Goal: Task Accomplishment & Management: Manage account settings

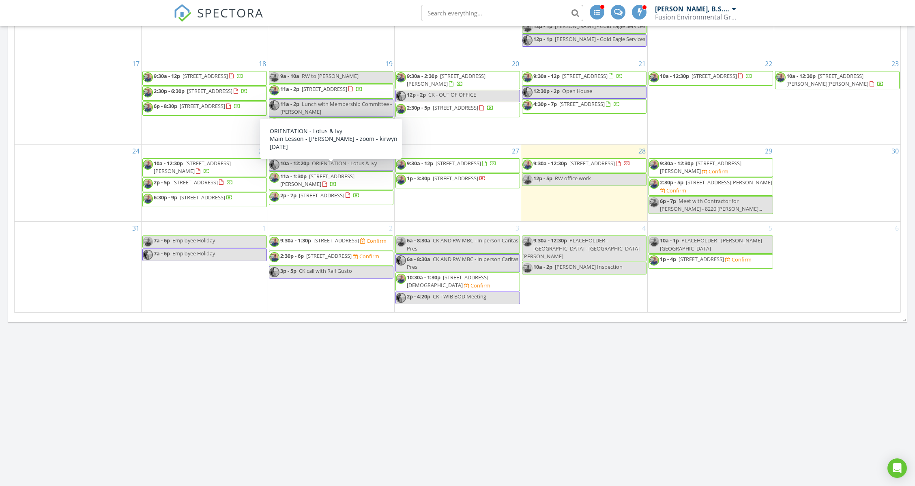
scroll to position [998, 932]
click at [624, 168] on div at bounding box center [627, 164] width 6 height 6
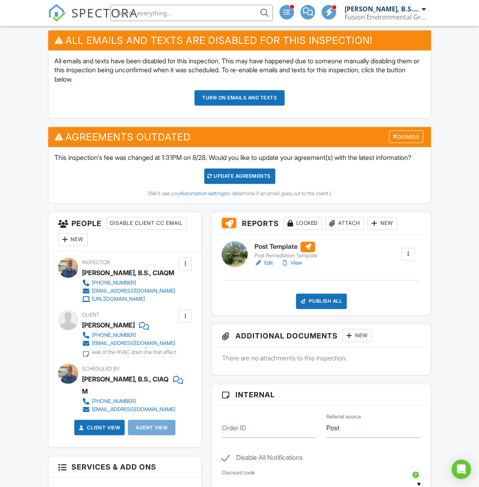
scroll to position [379, 0]
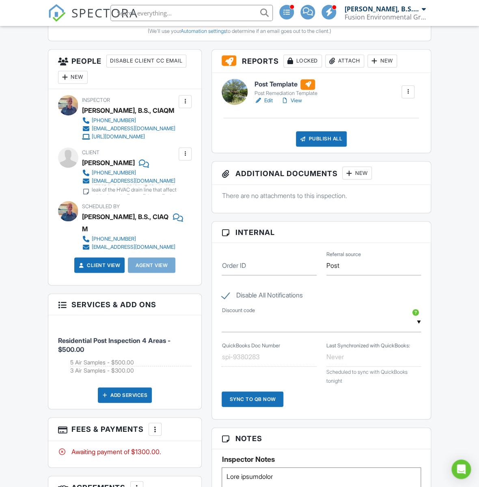
click at [112, 168] on div "Margie LaFleur" at bounding box center [108, 162] width 53 height 12
click at [88, 168] on div "Margie LaFleur" at bounding box center [108, 162] width 53 height 12
copy div "Margie LaFleur"
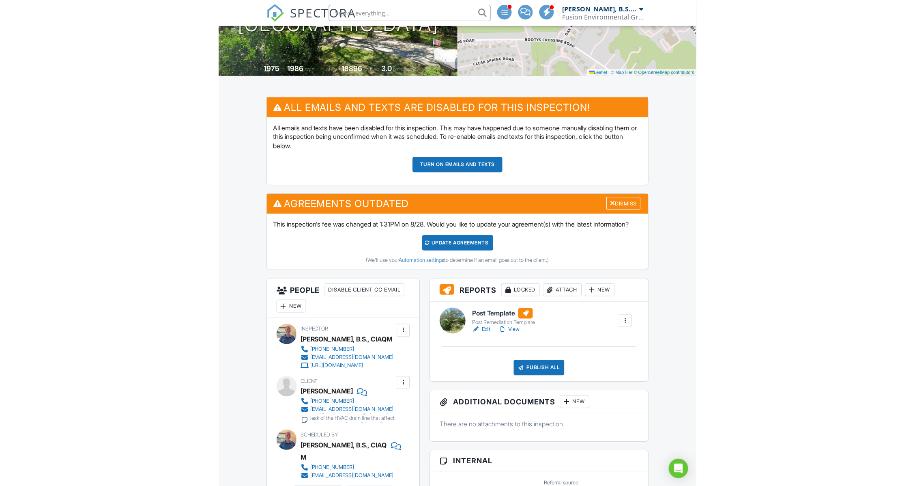
scroll to position [0, 0]
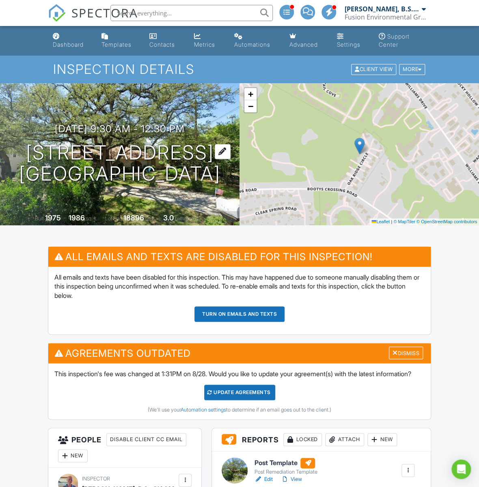
click at [136, 143] on h1 "112 Oak Ridge Cir Georgetown, TX 78628" at bounding box center [119, 163] width 201 height 43
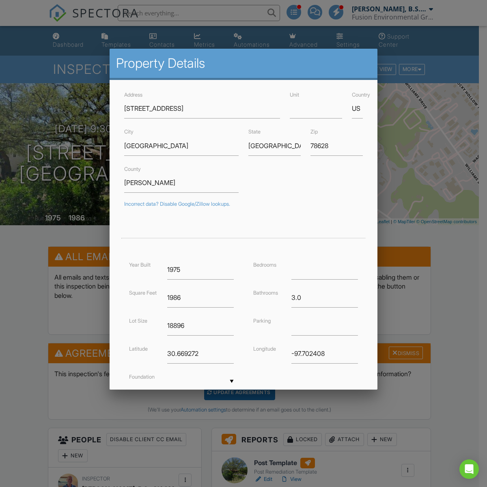
click at [192, 19] on div at bounding box center [243, 263] width 487 height 609
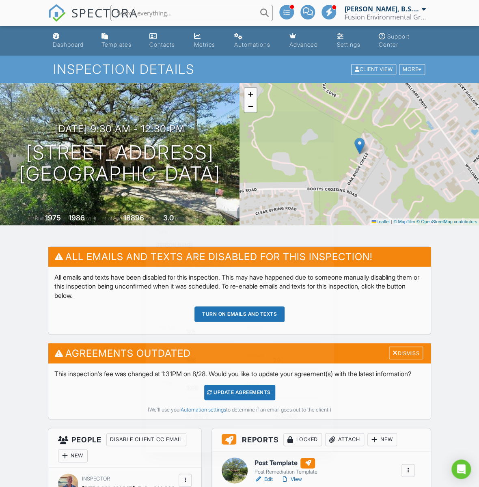
click at [190, 6] on li at bounding box center [189, 13] width 174 height 26
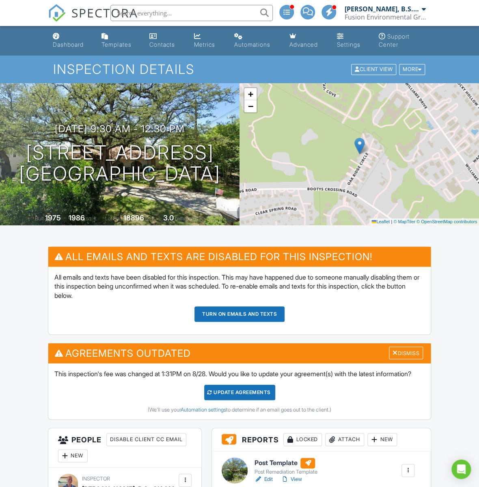
click at [187, 13] on input "text" at bounding box center [191, 13] width 162 height 16
click at [204, 18] on input "text" at bounding box center [191, 13] width 162 height 16
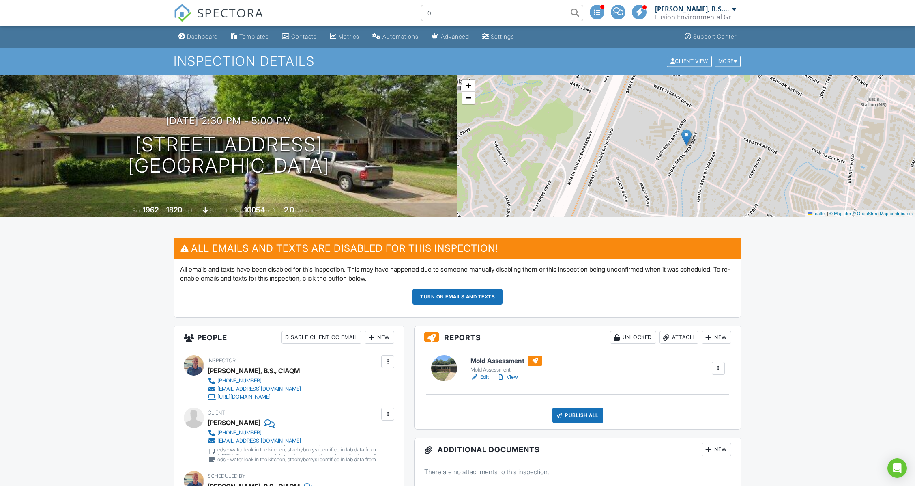
click at [498, 12] on input "0." at bounding box center [502, 13] width 162 height 16
type input "0"
type input "miranda"
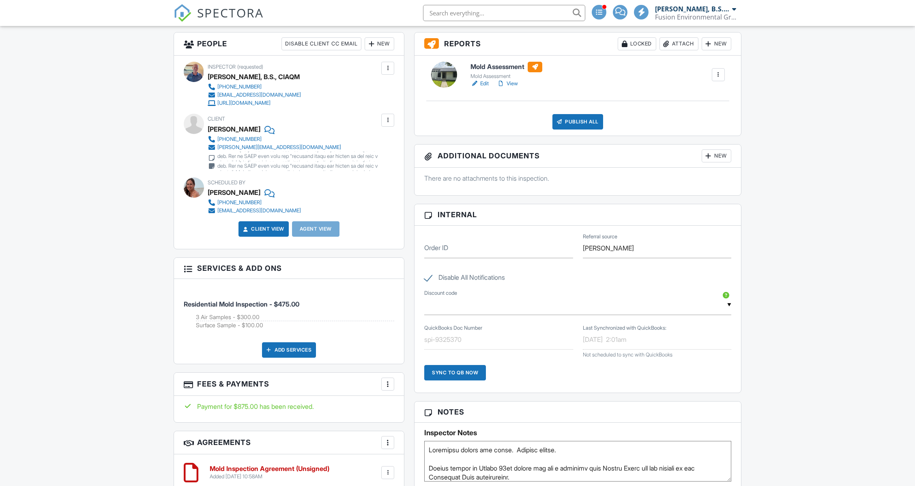
scroll to position [379, 0]
click at [801, 132] on div "Dashboard Templates Contacts Metrics Automations Advanced Settings Support Cent…" at bounding box center [457, 339] width 915 height 1385
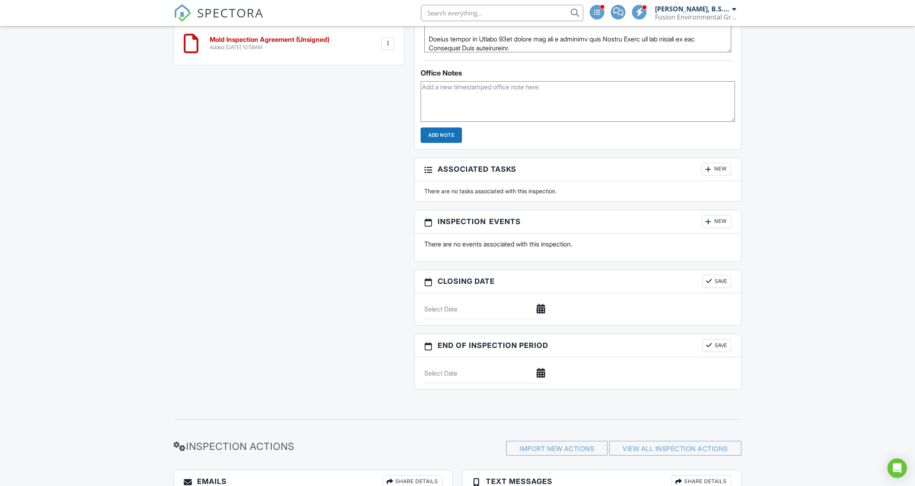
scroll to position [811, 0]
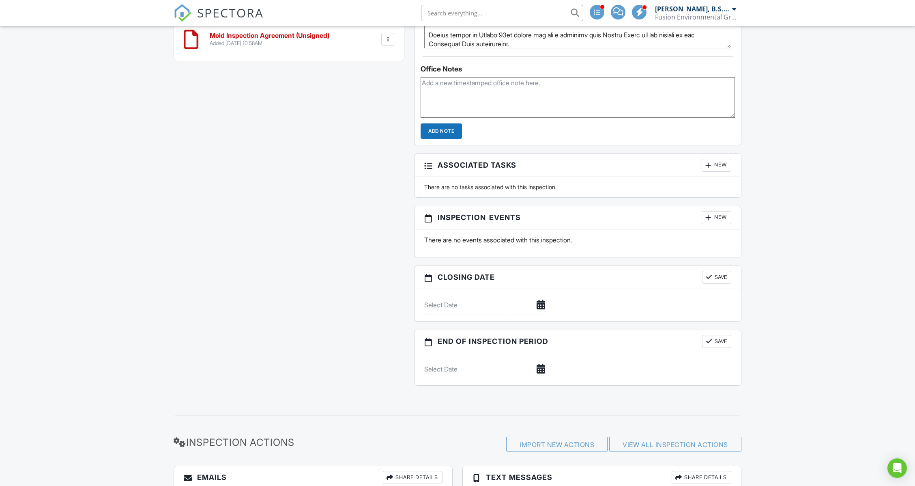
click at [512, 80] on textarea at bounding box center [578, 97] width 314 height 41
paste textarea "Good afternoon, Miranda. Please see the attached mold inspection report and lab…"
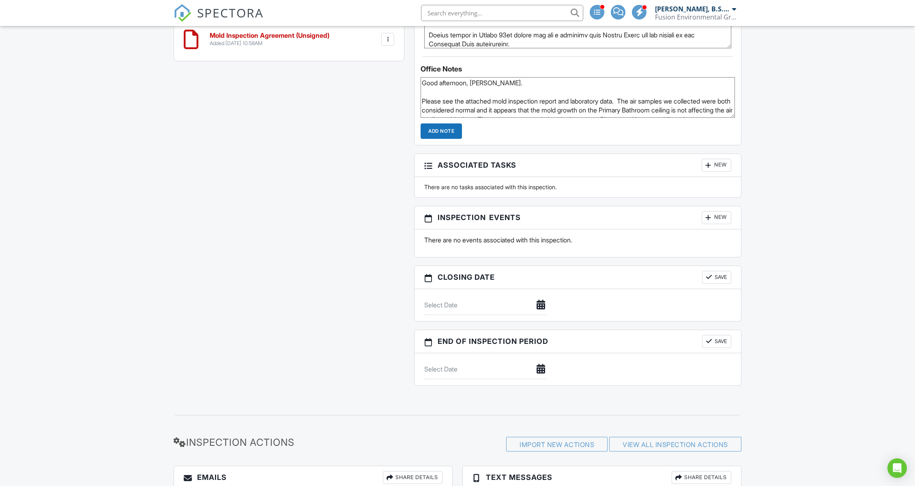
scroll to position [24, 0]
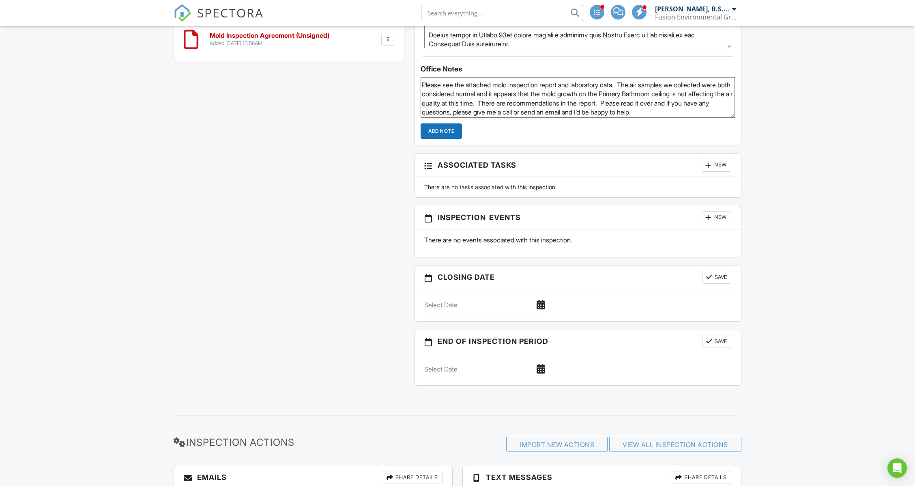
type textarea "Good afternoon, Miranda. Please see the attached mold inspection report and lab…"
click at [452, 129] on input "Add Note" at bounding box center [441, 130] width 41 height 15
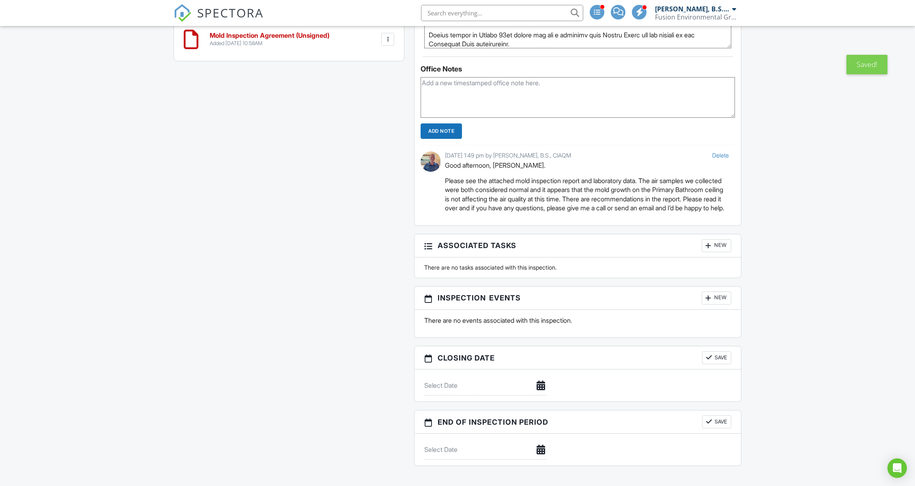
scroll to position [0, 0]
drag, startPoint x: 720, startPoint y: 153, endPoint x: 521, endPoint y: 36, distance: 231.2
click at [719, 153] on link "Delete" at bounding box center [720, 155] width 17 height 7
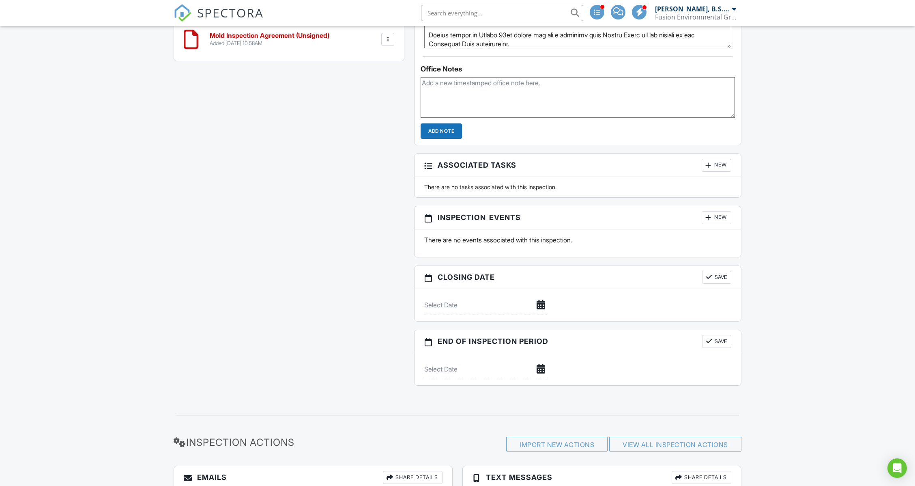
click at [527, 82] on textarea at bounding box center [578, 97] width 314 height 41
paste textarea "Good afternoon, Miranda. Please see the attached mold inspection report and lab…"
type textarea "Sent report Good afternoon, Miranda. Please see the attached mold inspection re…"
click at [446, 127] on input "Add Note" at bounding box center [441, 130] width 41 height 15
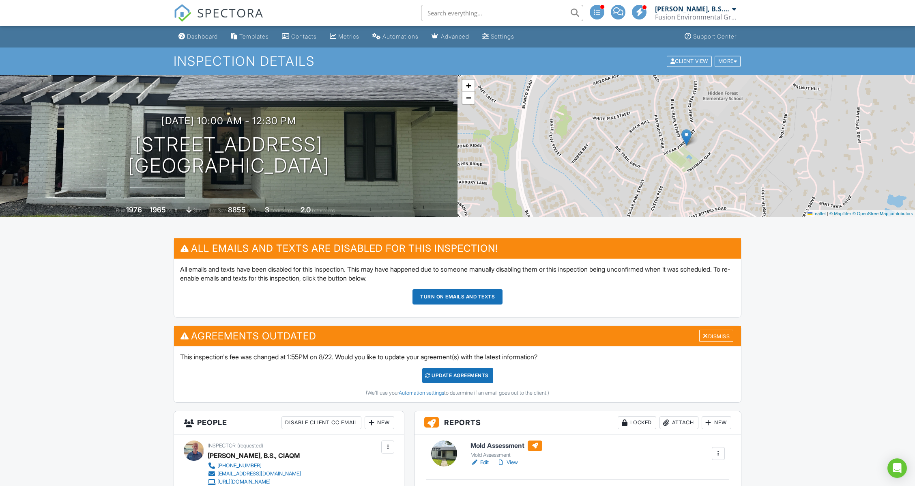
click at [197, 47] on li "Dashboard" at bounding box center [198, 37] width 49 height 22
click at [192, 34] on div "Dashboard" at bounding box center [202, 36] width 31 height 7
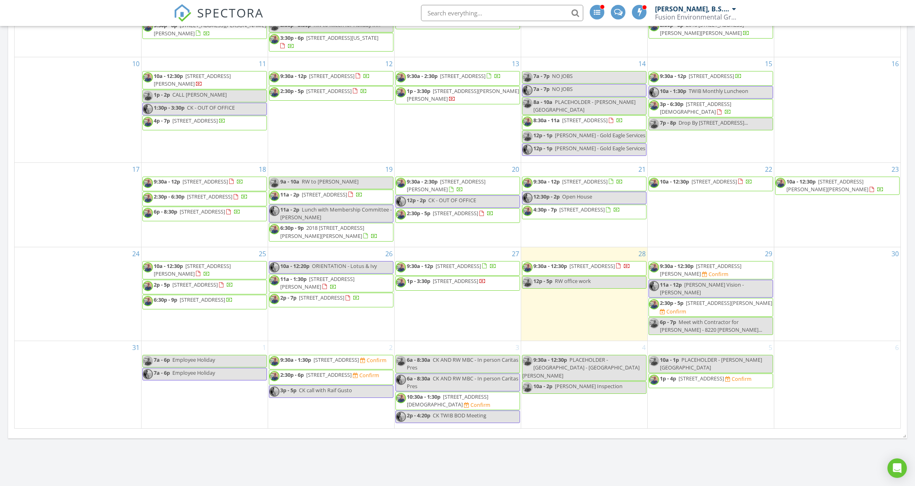
scroll to position [325, 0]
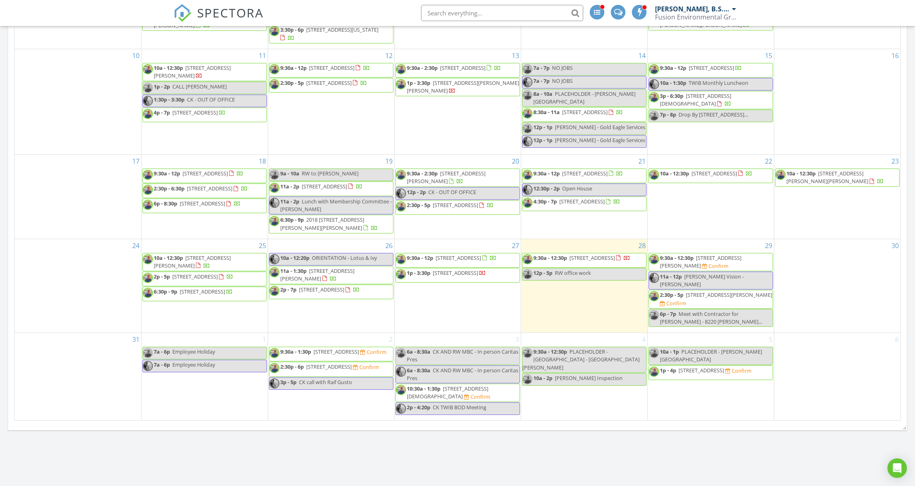
click at [826, 183] on span "10a - 12:30p 2203 Philomena St , Austin 78723" at bounding box center [838, 178] width 124 height 16
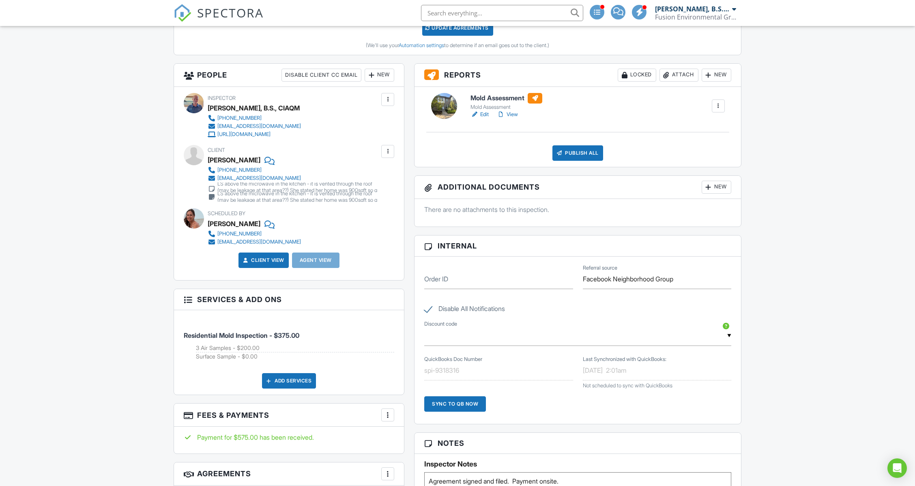
click at [769, 221] on div "Dashboard Templates Contacts Metrics Automations Advanced Settings Support Cent…" at bounding box center [457, 399] width 915 height 1612
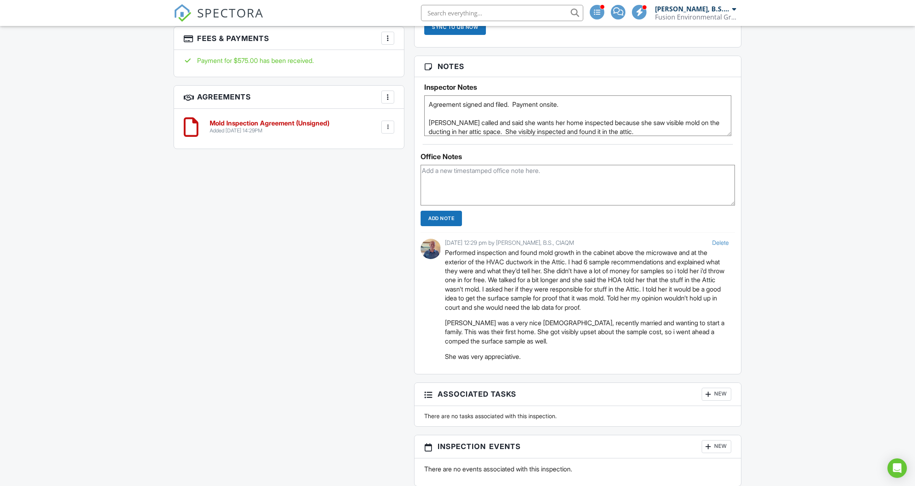
scroll to position [811, 0]
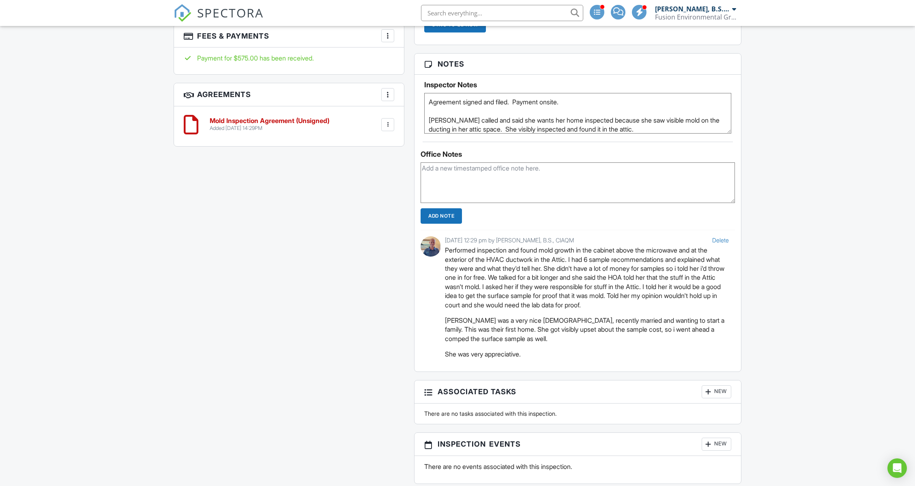
click at [546, 169] on textarea at bounding box center [578, 182] width 314 height 41
paste textarea "Good afternoon, [PERSON_NAME]. Please see the attached mold inspection report a…"
type textarea "Sent report Good afternoon, Pearline. Please see the attached mold inspection r…"
click at [431, 212] on input "Add Note" at bounding box center [441, 215] width 41 height 15
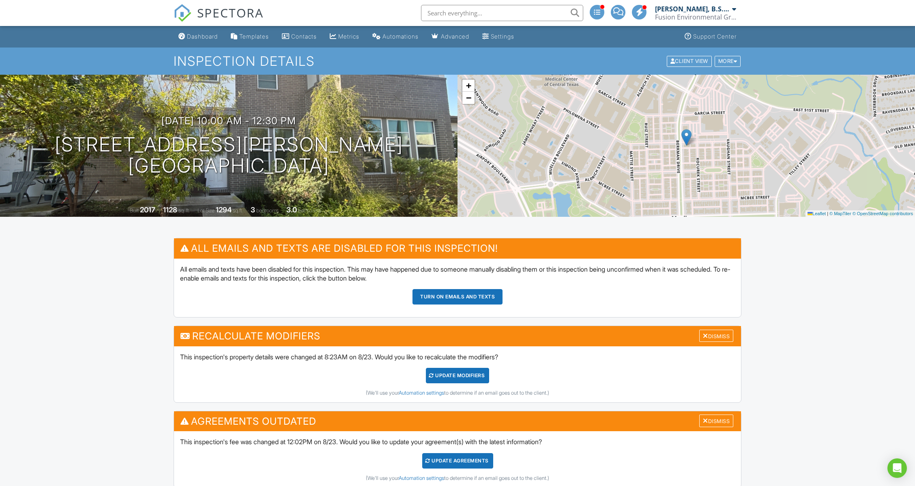
scroll to position [0, 0]
click at [199, 37] on div "Dashboard" at bounding box center [202, 36] width 31 height 7
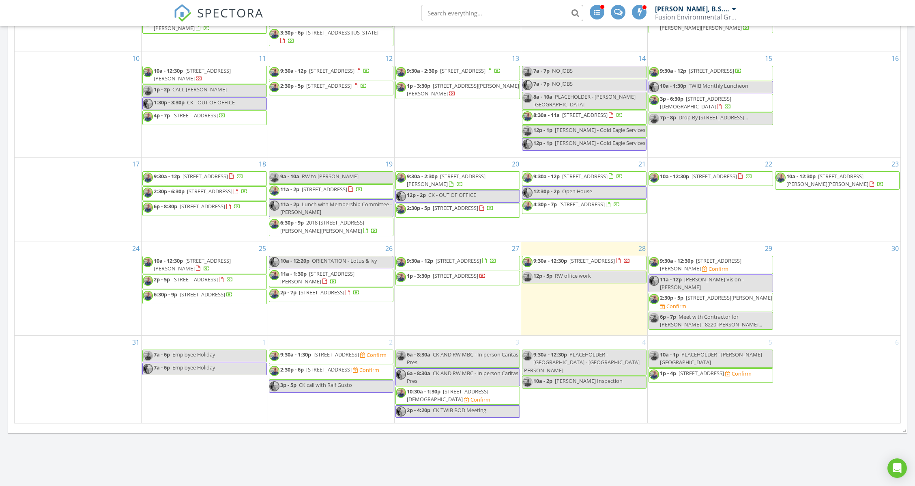
scroll to position [325, 0]
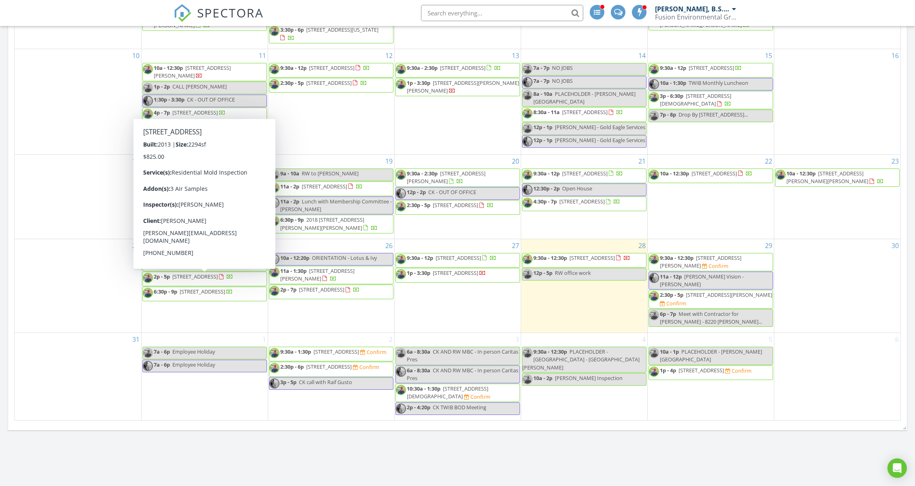
click at [233, 285] on span "2p - 5p 1813 Pasadena Dr, Austin 78757" at bounding box center [188, 279] width 90 height 12
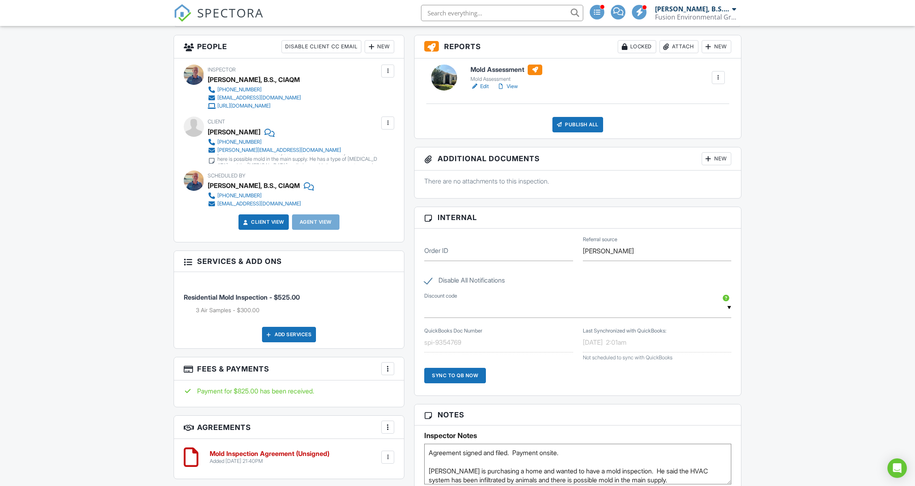
scroll to position [379, 0]
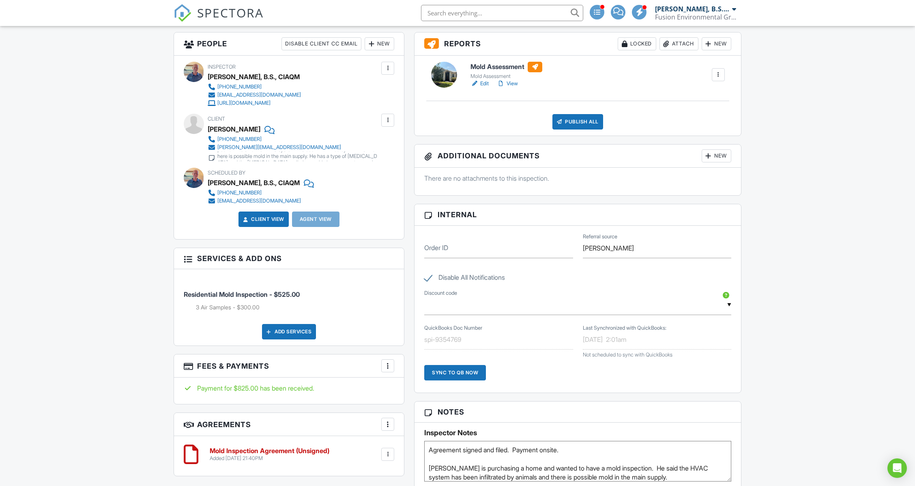
click at [506, 80] on link "View" at bounding box center [507, 84] width 21 height 8
click at [743, 222] on div "Reports Locked Attach New Mold Assessment Mold Assessment Edit View Quick Publi…" at bounding box center [577, 429] width 337 height 794
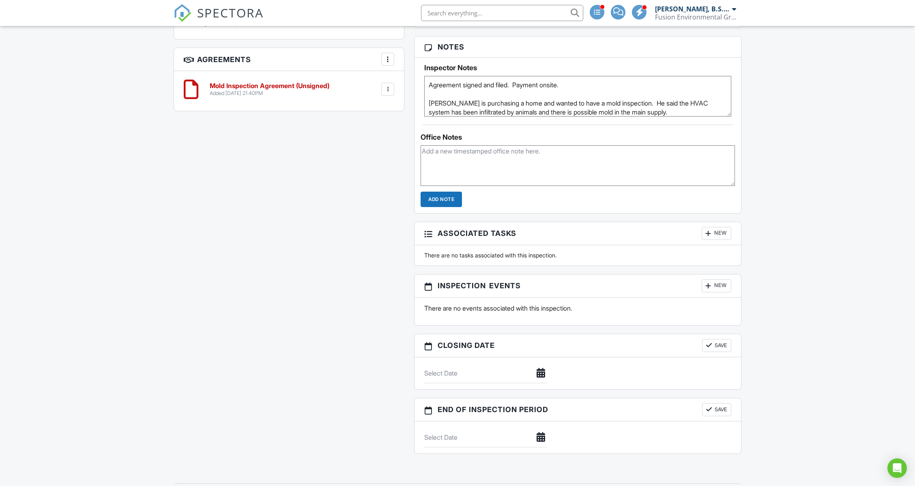
scroll to position [757, 0]
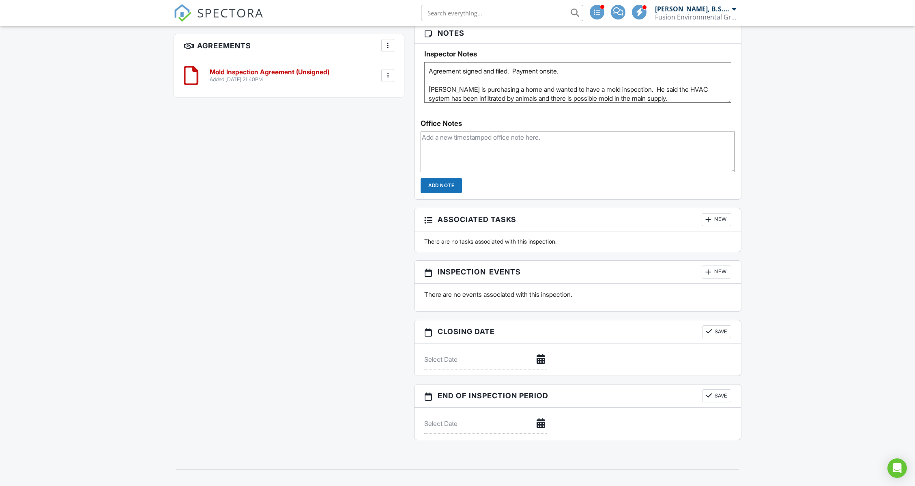
click at [521, 144] on textarea at bounding box center [578, 151] width 314 height 41
paste textarea "Good evening, Jim. Please see the attached mold inspection report and laborator…"
type textarea "Sent report. Good evening, Jim. Please see the attached mold inspection report …"
click at [436, 180] on input "Add Note" at bounding box center [441, 185] width 41 height 15
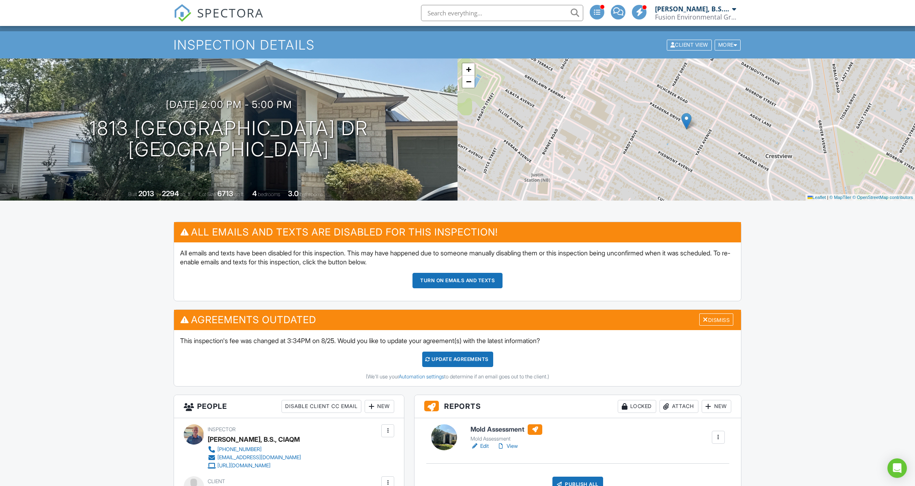
scroll to position [0, 0]
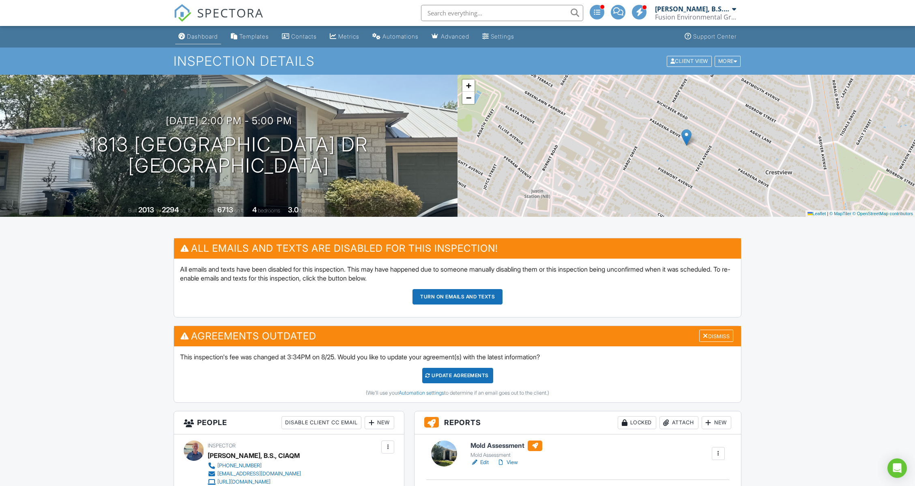
click at [190, 38] on div "Dashboard" at bounding box center [202, 36] width 31 height 7
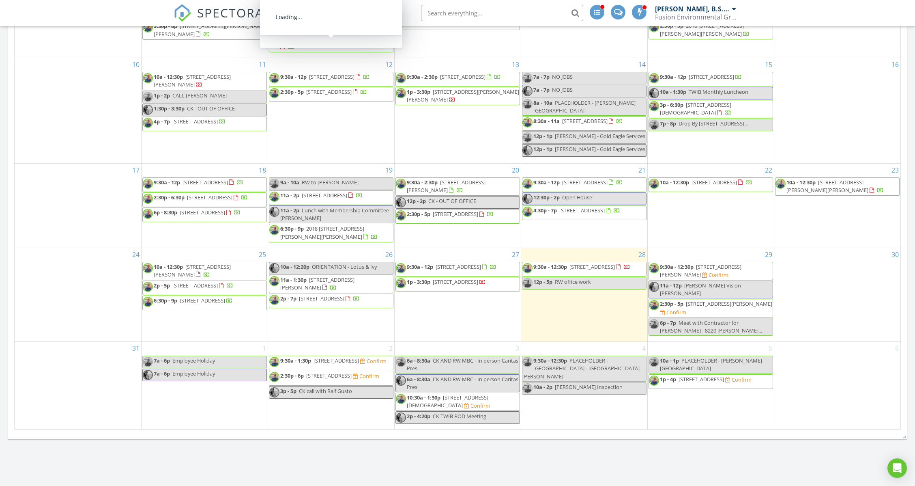
scroll to position [379, 0]
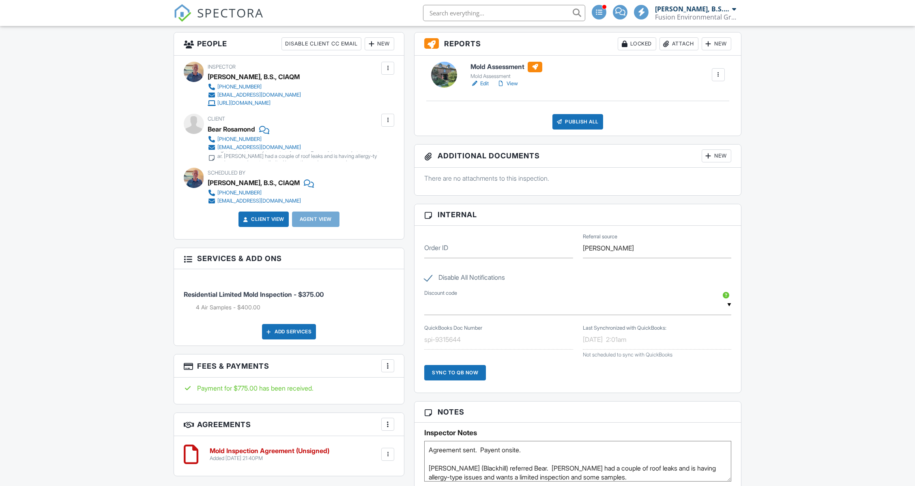
click at [507, 72] on link "Mold Assessment Mold Assessment" at bounding box center [507, 71] width 72 height 18
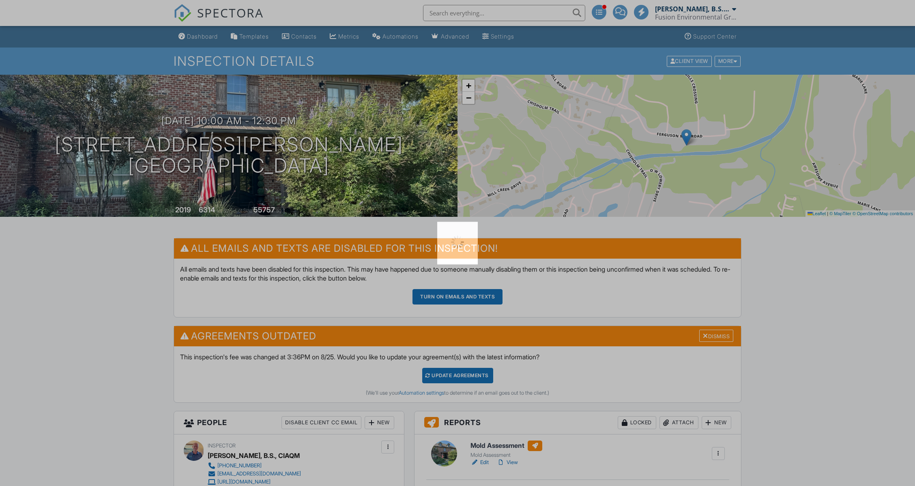
scroll to position [379, 0]
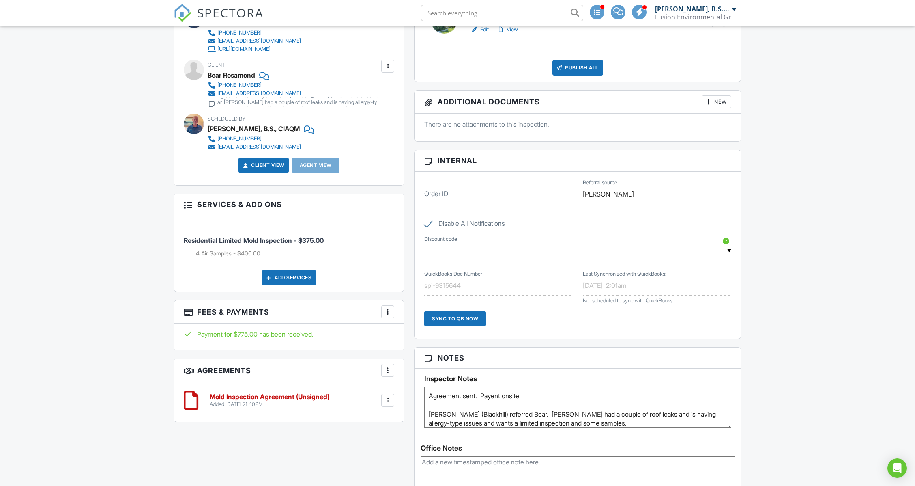
scroll to position [757, 0]
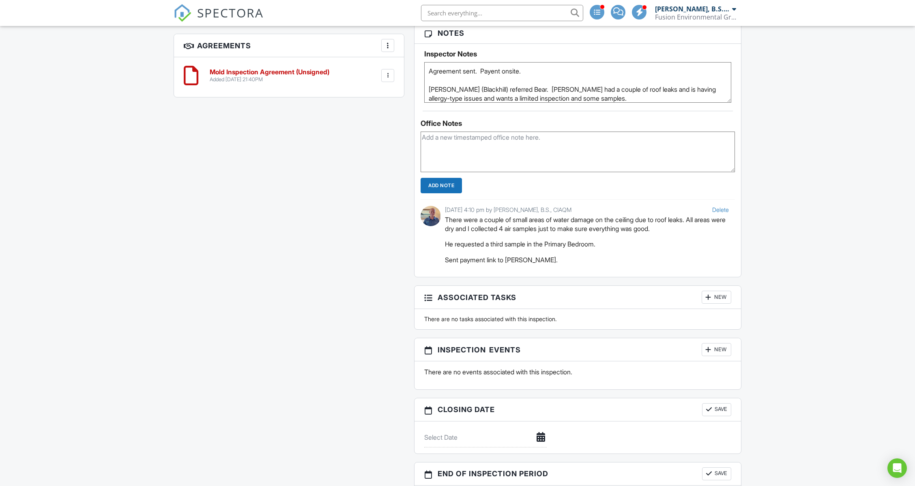
click at [508, 147] on textarea at bounding box center [578, 151] width 314 height 41
paste textarea "Good afternoon, Bear. Please see the attached mold inspection report and labora…"
type textarea "Sent report. Good afternoon, Bear. Please see the attached mold inspection repo…"
click at [456, 178] on input "Add Note" at bounding box center [441, 185] width 41 height 15
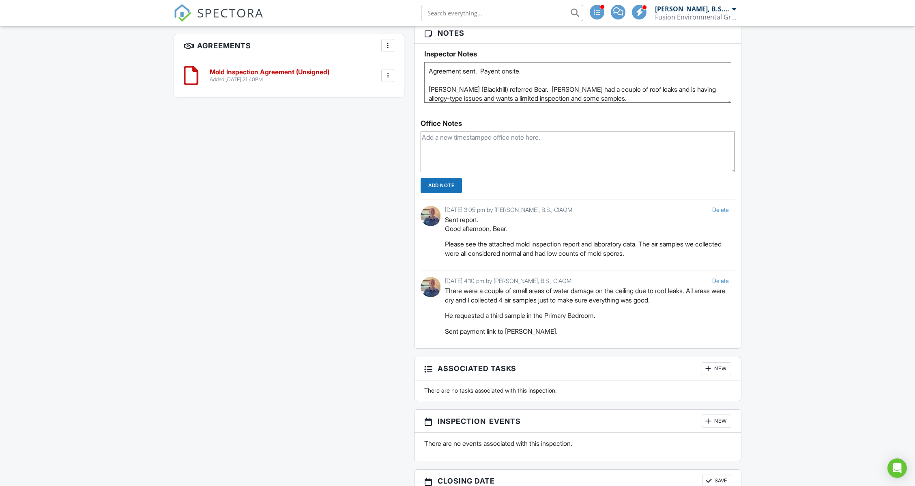
scroll to position [0, 0]
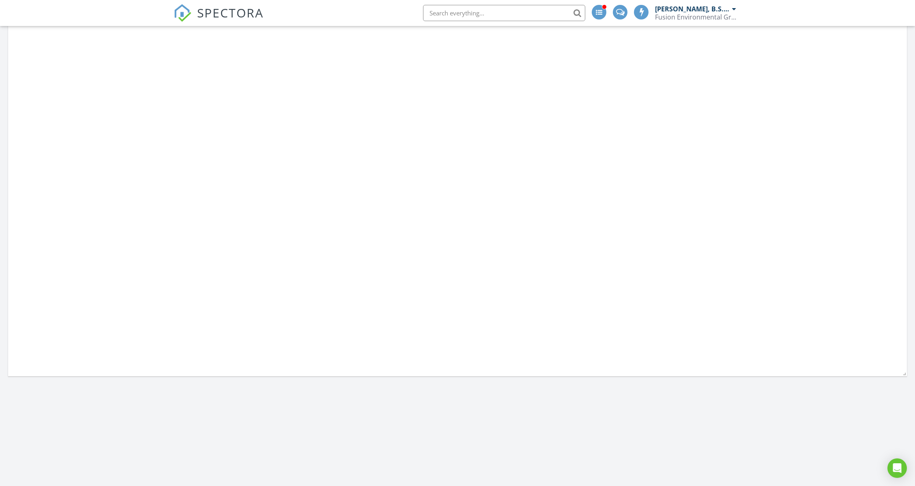
scroll to position [998, 932]
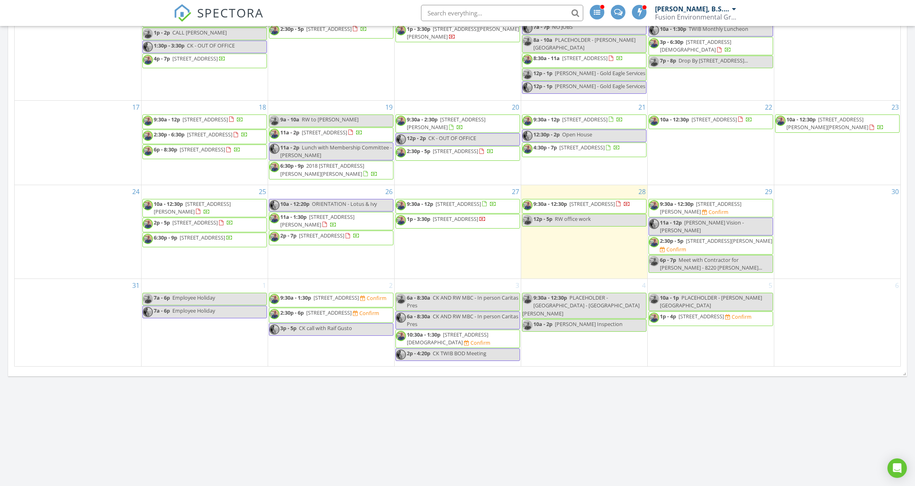
click at [207, 246] on span "6:30p - 9p [STREET_ADDRESS]" at bounding box center [188, 240] width 90 height 12
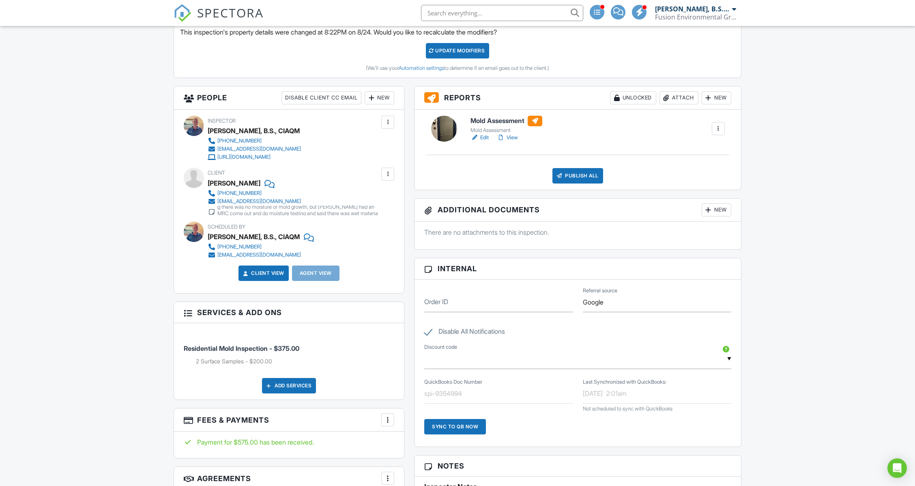
click at [514, 136] on link "View" at bounding box center [507, 137] width 21 height 8
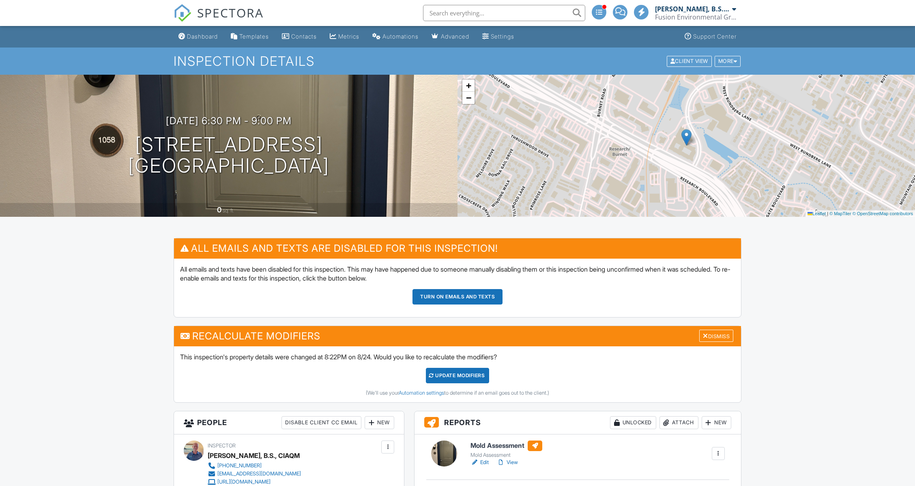
drag, startPoint x: 0, startPoint y: 0, endPoint x: 245, endPoint y: 201, distance: 317.2
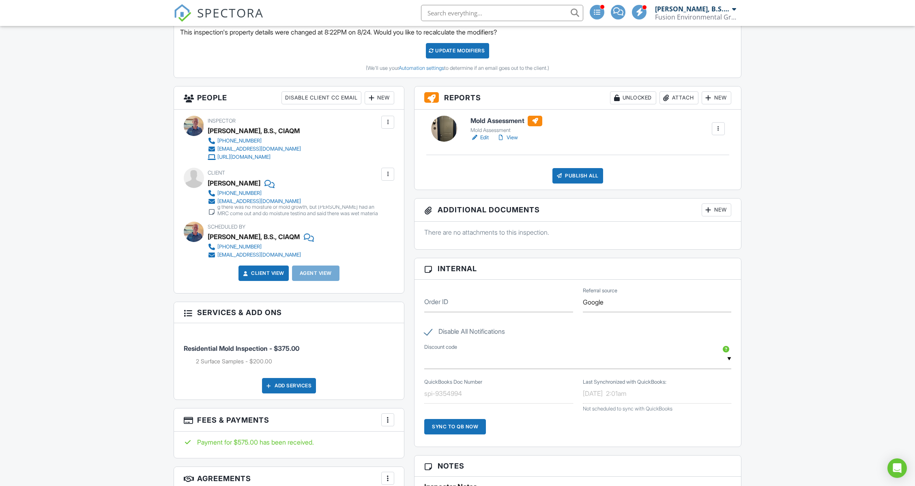
scroll to position [595, 0]
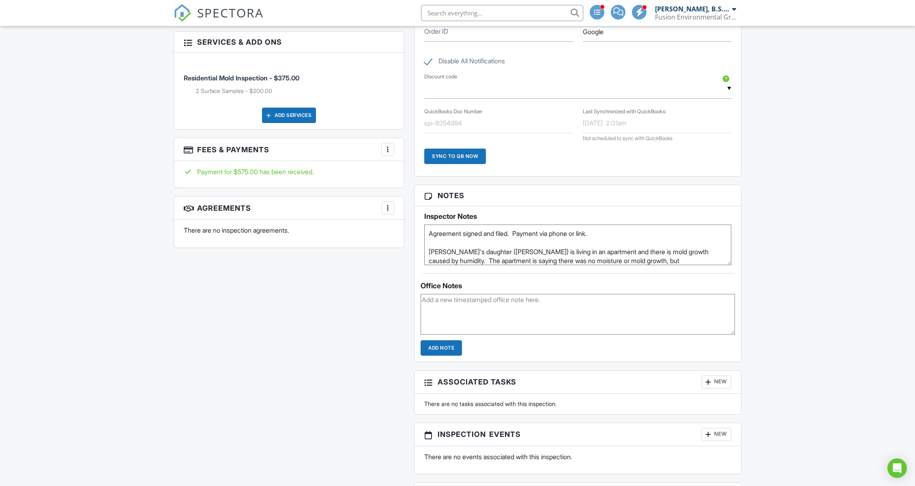
click at [520, 297] on textarea at bounding box center [578, 314] width 314 height 41
click at [542, 307] on textarea "Mold growth was found in the Bathromo and Kitchen. Relative humidity levels wer…" at bounding box center [578, 314] width 314 height 41
click at [581, 297] on textarea "Mold growth was found in the Bathromo and Kitchen. Relative humidity levels wer…" at bounding box center [578, 314] width 314 height 41
type textarea "Mold growth was found in the Bathromo and Kitchen and surface samples were coll…"
click at [443, 348] on input "Add Note" at bounding box center [441, 347] width 41 height 15
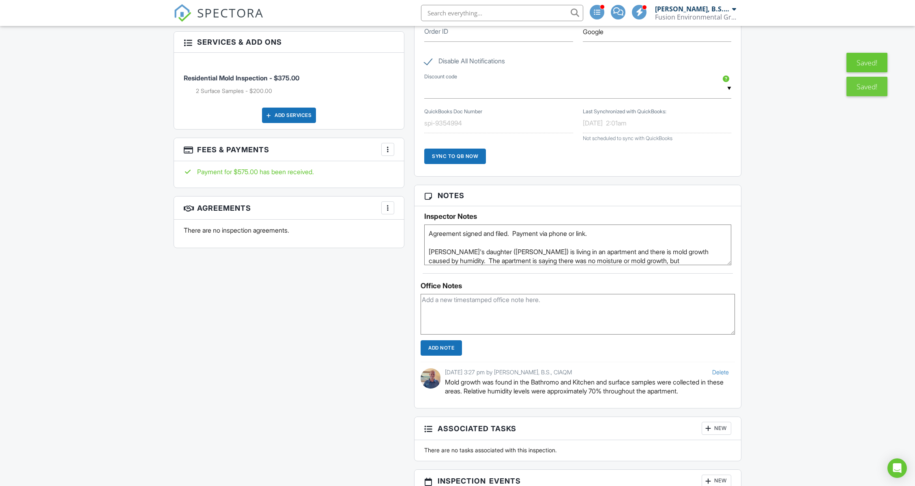
click at [472, 302] on textarea at bounding box center [578, 314] width 314 height 41
paste textarea "Good afternoon, Andrea. Please see the attached mold inspection report. Both su…"
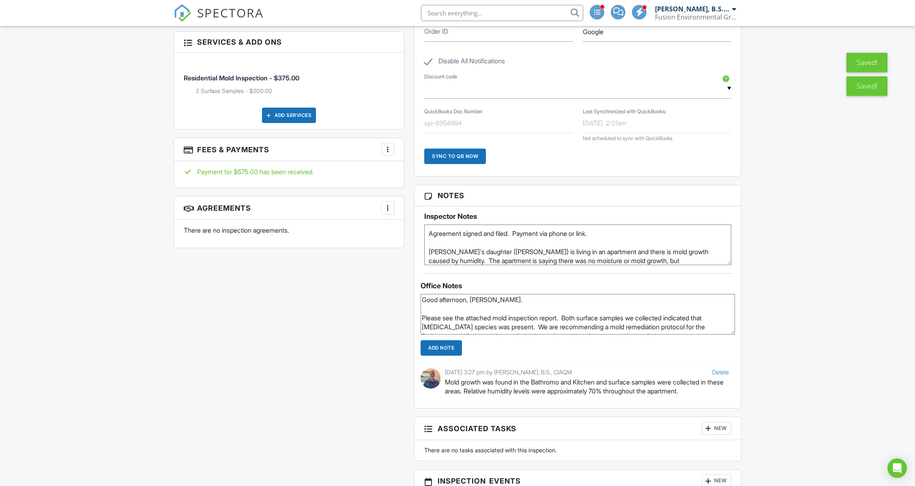
scroll to position [15, 0]
type textarea "Good afternoon, Andrea. Please see the attached mold inspection report. Both su…"
click at [453, 346] on input "Add Note" at bounding box center [441, 347] width 41 height 15
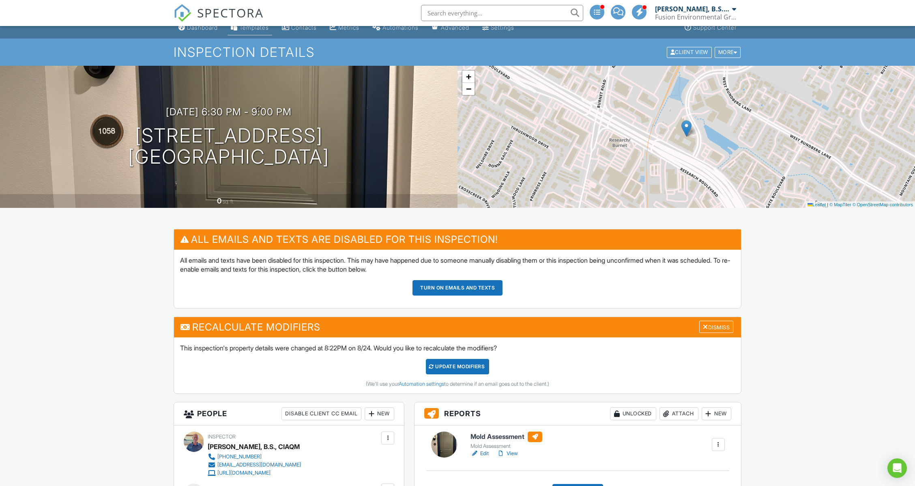
scroll to position [0, 0]
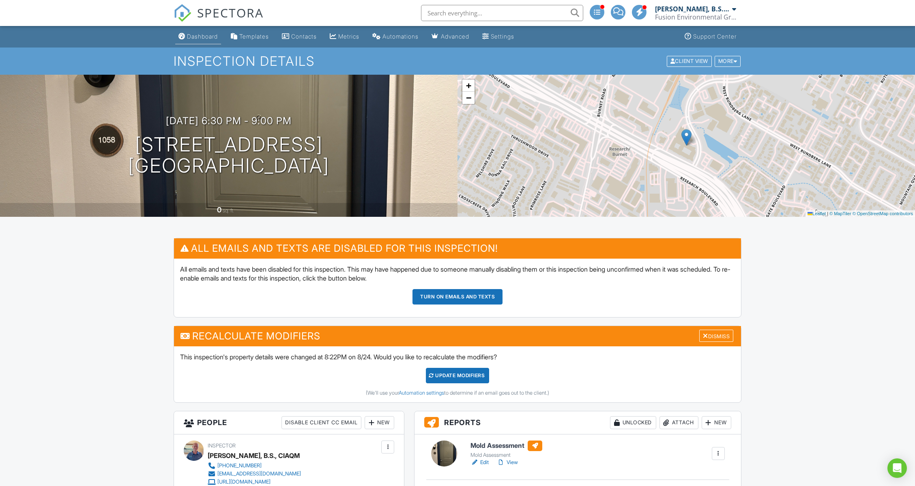
click at [199, 41] on link "Dashboard" at bounding box center [198, 36] width 46 height 15
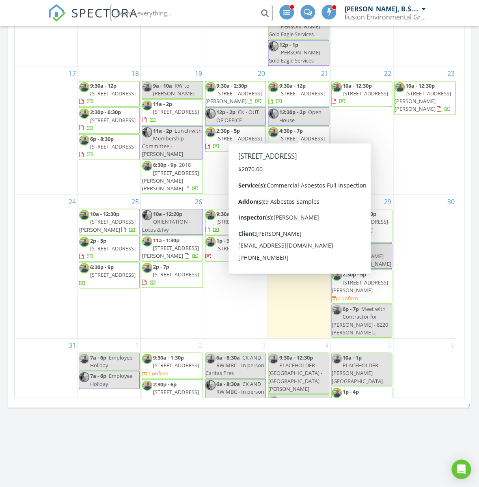
scroll to position [379, 0]
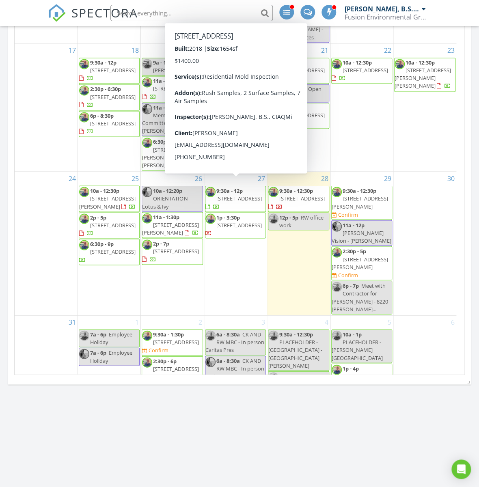
click at [240, 221] on span "2912 Govalle Ave A, Austin 78702" at bounding box center [238, 224] width 45 height 7
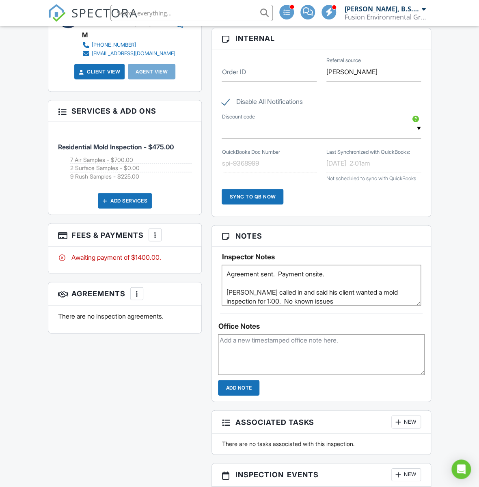
scroll to position [4, 0]
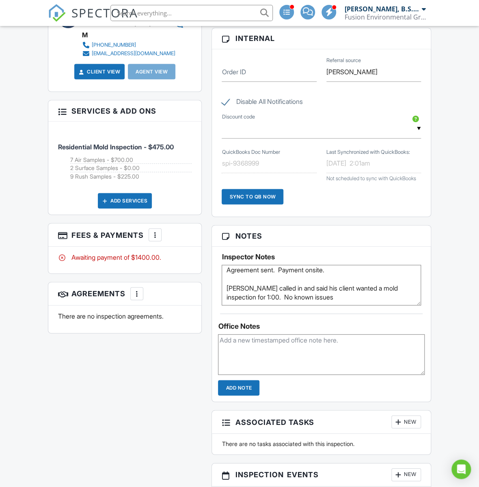
click at [315, 350] on textarea at bounding box center [321, 354] width 207 height 41
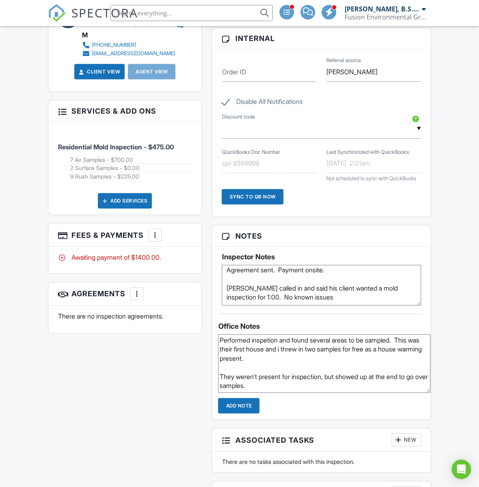
scroll to position [0, 0]
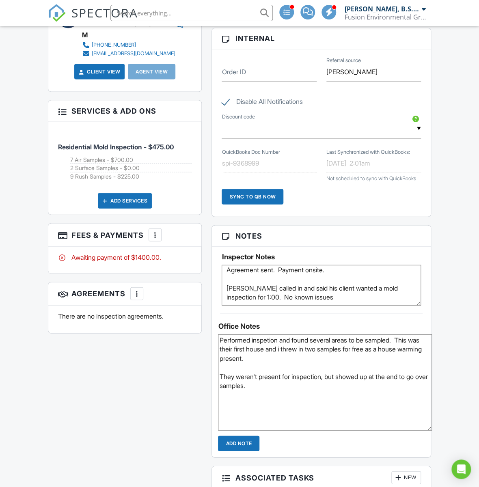
drag, startPoint x: 419, startPoint y: 381, endPoint x: 423, endPoint y: 433, distance: 51.3
click at [425, 430] on textarea "Performed inspetion and found several areas to be sampled. This was their first…" at bounding box center [325, 382] width 214 height 96
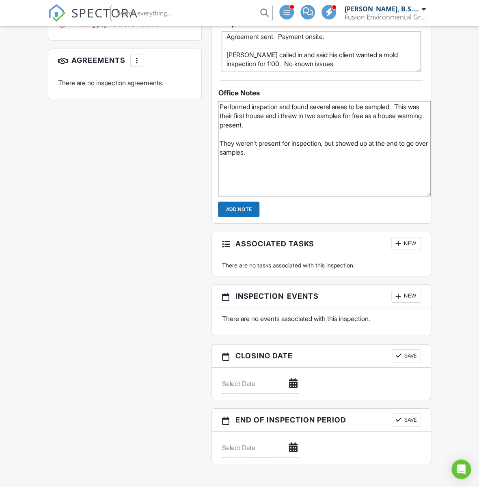
scroll to position [703, 0]
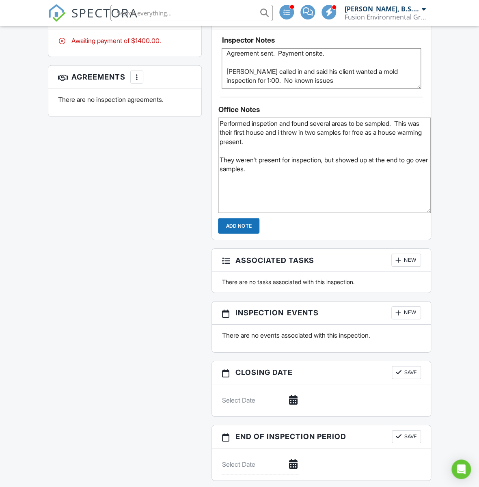
drag, startPoint x: 406, startPoint y: 132, endPoint x: 409, endPoint y: 151, distance: 19.7
click at [409, 151] on textarea "Performed inspetion and found several areas to be sampled. This was their first…" at bounding box center [324, 165] width 213 height 95
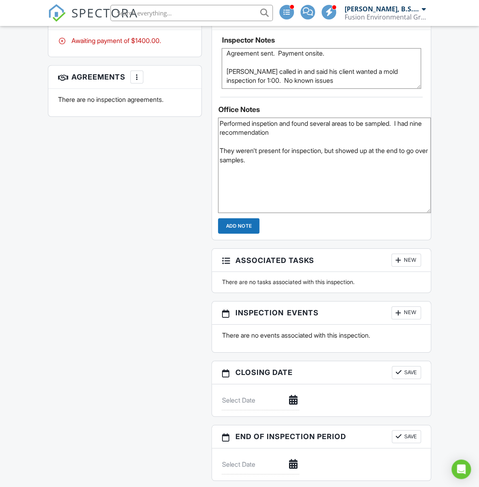
click at [360, 187] on textarea "Performed inspetion and found several areas to be sampled. I had nine recommend…" at bounding box center [324, 165] width 213 height 95
paste textarea "This was their first house and i threw in two samples for free as a house warmi…"
drag, startPoint x: 406, startPoint y: 133, endPoint x: 411, endPoint y: 139, distance: 7.8
click at [411, 139] on textarea "Performed inspetion and found several areas to be sampled. I had nine recommend…" at bounding box center [324, 165] width 213 height 95
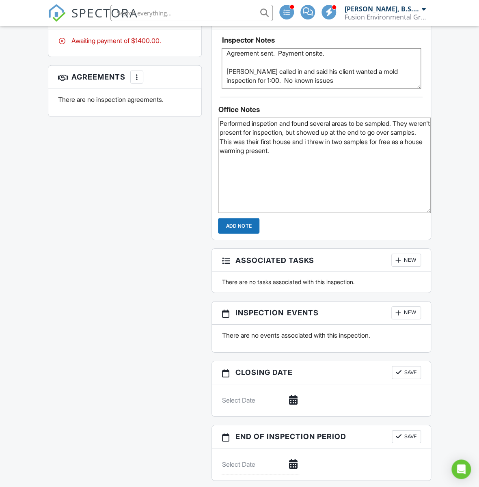
click at [296, 146] on textarea "Performed inspetion and found several areas to be sampled. They weren't present…" at bounding box center [324, 165] width 213 height 95
paste textarea "I had nine recommendation"
click at [295, 177] on textarea "Performed inspetion and found several areas to be sampled. They weren't present…" at bounding box center [324, 165] width 213 height 95
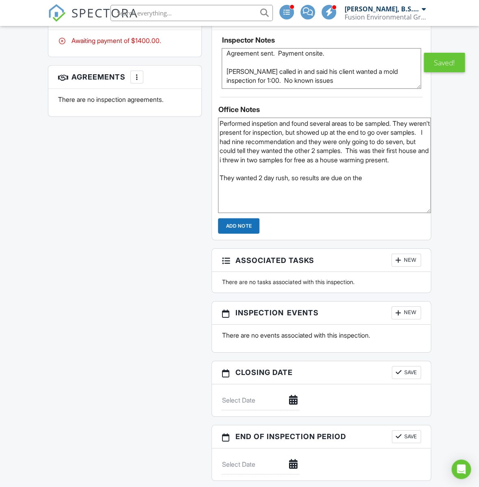
click at [391, 200] on textarea "Performed inspetion and found several areas to be sampled. They weren't present…" at bounding box center [324, 165] width 213 height 95
type textarea "Performed inspetion and found several areas to be sampled. They weren't present…"
click at [250, 234] on input "Add Note" at bounding box center [238, 225] width 41 height 15
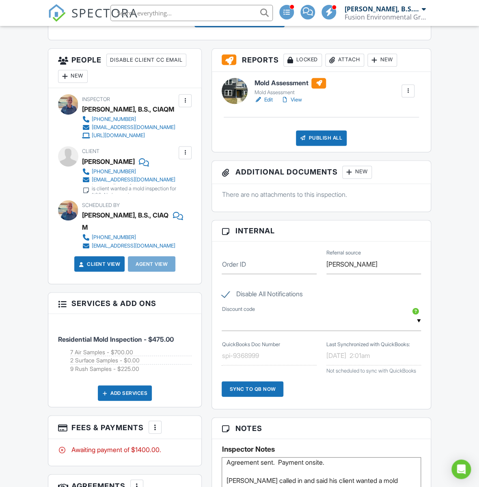
scroll to position [270, 0]
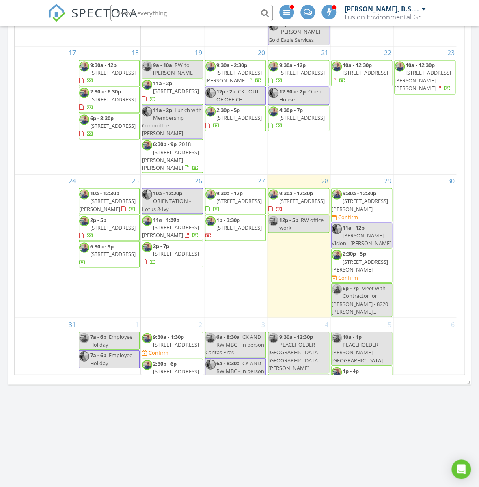
scroll to position [216, 0]
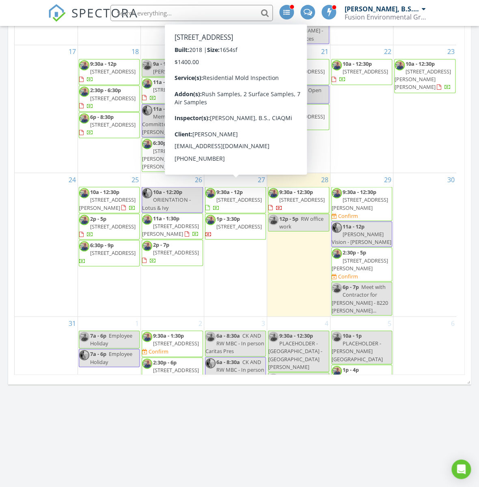
click at [241, 222] on span "2912 Govalle Ave A, Austin 78702" at bounding box center [238, 225] width 45 height 7
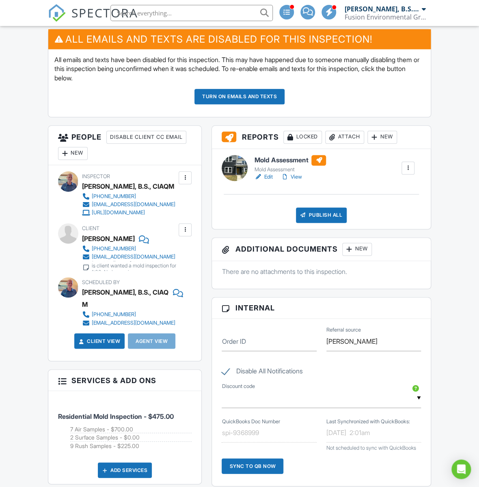
scroll to position [216, 0]
